Goal: Check status

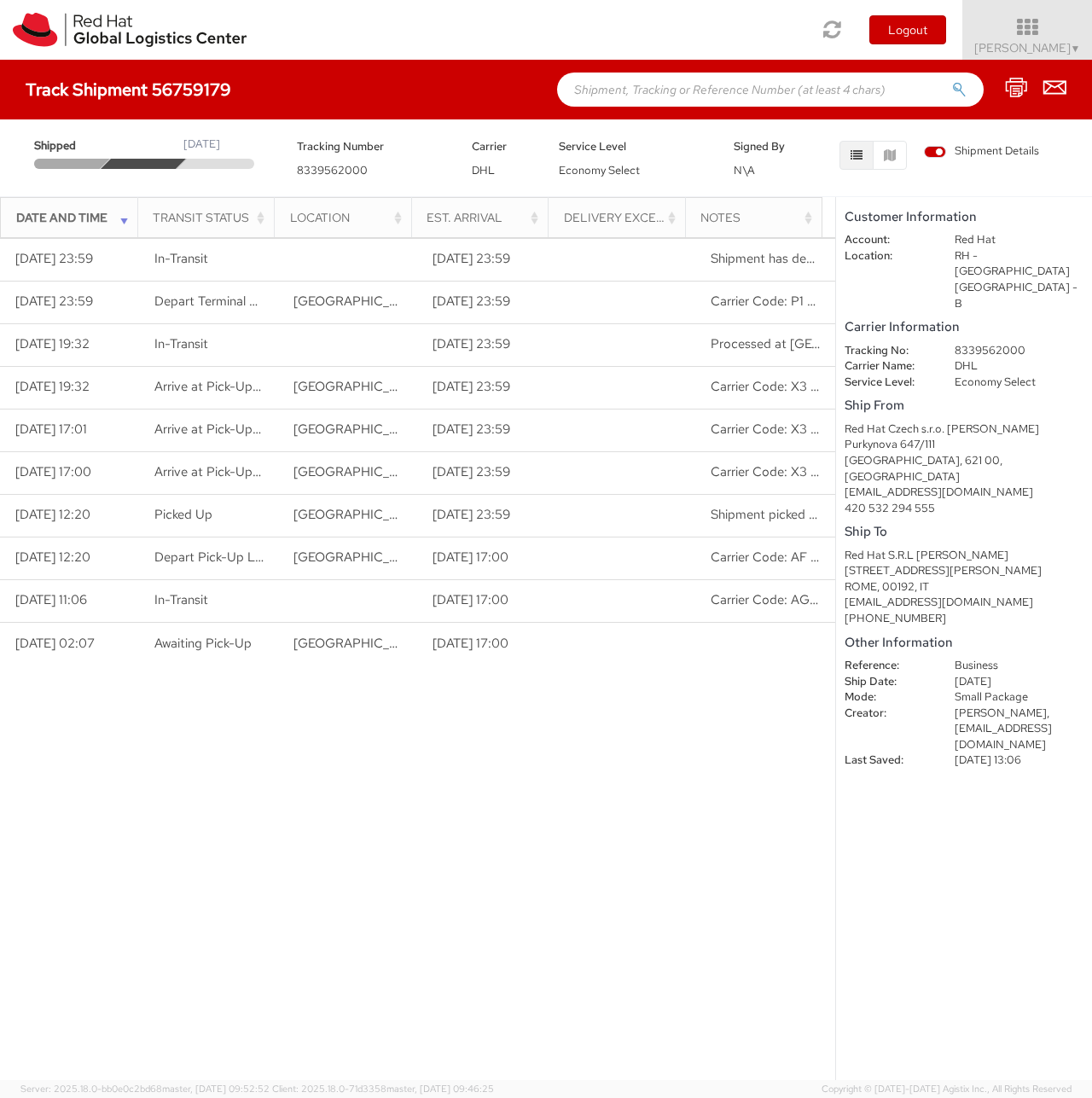
click at [220, 136] on div "[DATE]" at bounding box center [202, 145] width 37 height 16
